Goal: Find specific page/section

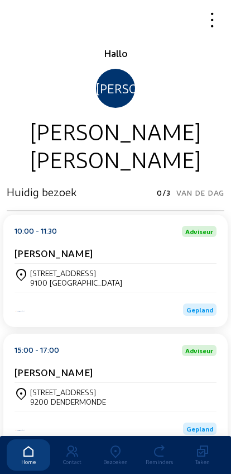
click at [119, 445] on icon at bounding box center [116, 451] width 44 height 13
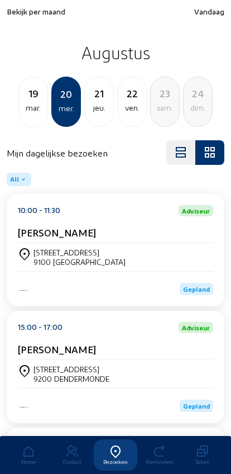
click at [32, 12] on span "Bekijk per maand" at bounding box center [36, 12] width 59 height 10
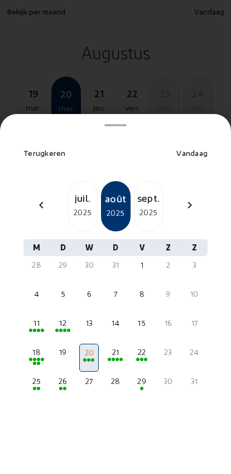
click at [56, 317] on div "12" at bounding box center [62, 322] width 17 height 11
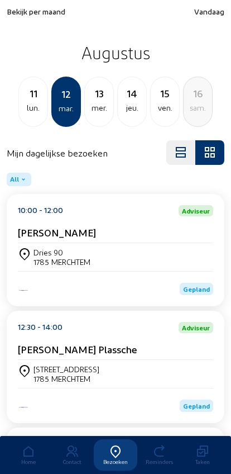
click at [30, 103] on div "lun." at bounding box center [33, 107] width 29 height 13
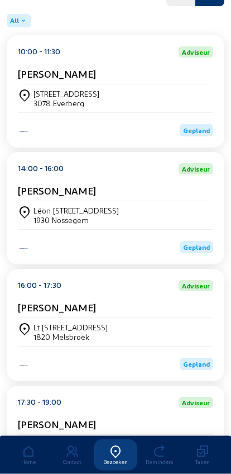
scroll to position [195, 0]
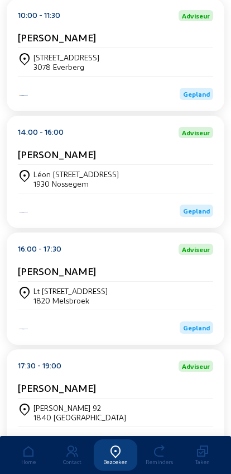
click at [188, 193] on div "Léon [STREET_ADDRESS]" at bounding box center [116, 179] width 196 height 28
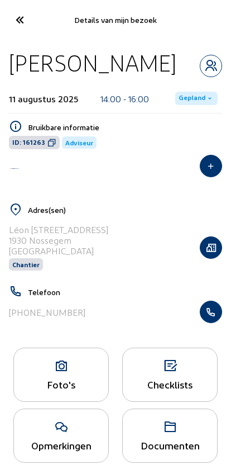
click at [212, 317] on icon "button" at bounding box center [211, 311] width 21 height 11
